Goal: Information Seeking & Learning: Learn about a topic

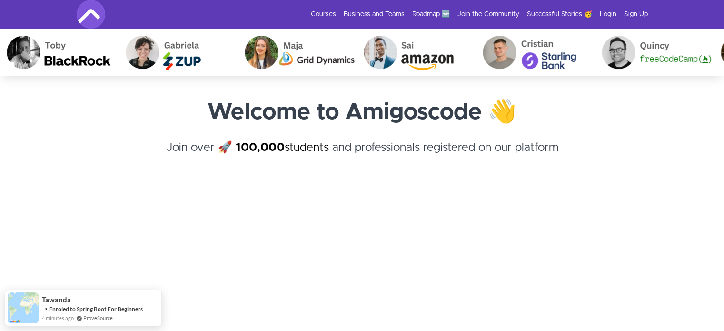
click at [323, 12] on link "Courses" at bounding box center [323, 15] width 25 height 10
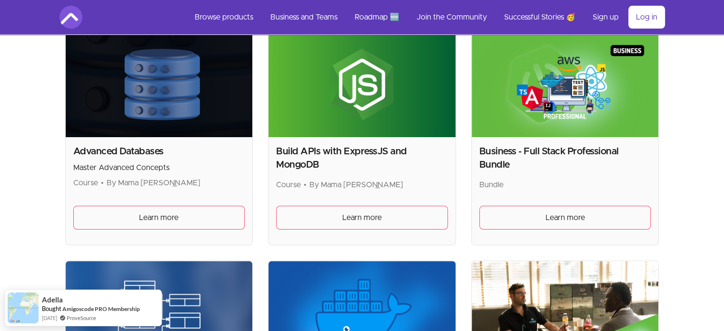
scroll to position [210, 0]
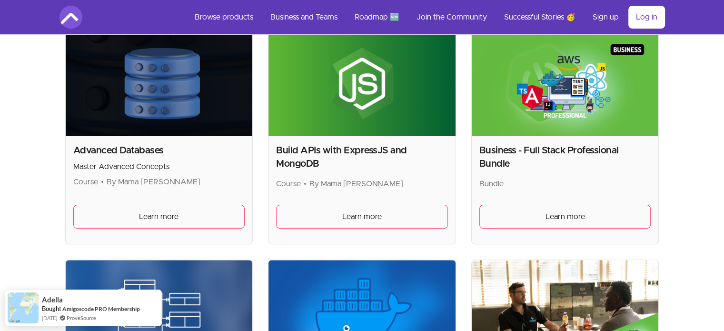
click at [362, 212] on span "Learn more" at bounding box center [362, 216] width 40 height 11
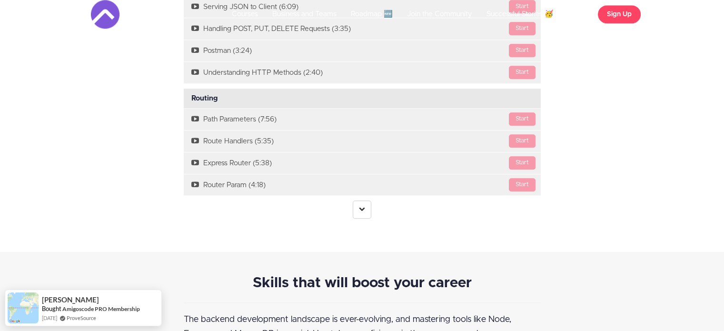
scroll to position [987, 0]
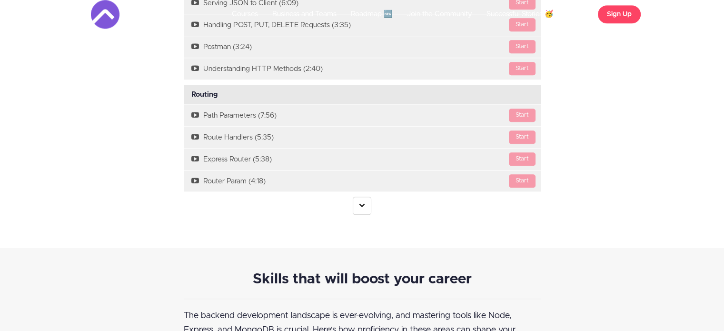
click at [359, 204] on icon at bounding box center [362, 205] width 6 height 6
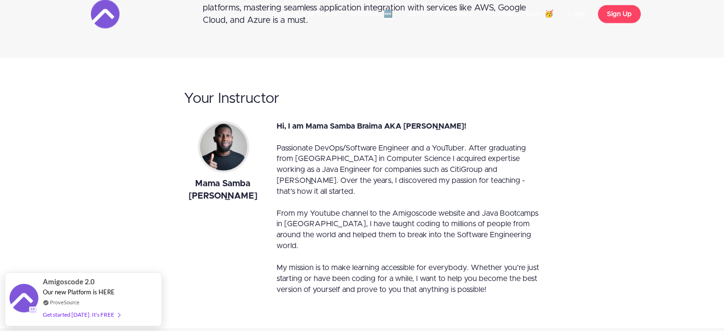
scroll to position [1925, 0]
